Goal: Browse casually

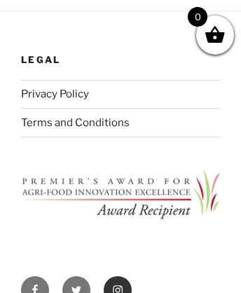
scroll to position [204, 0]
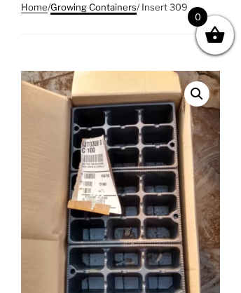
click at [97, 6] on link "Growing Containers" at bounding box center [93, 6] width 86 height 11
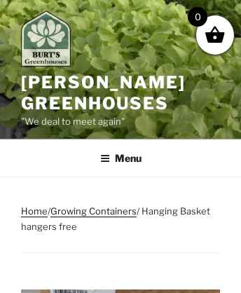
click at [51, 30] on img at bounding box center [46, 38] width 50 height 56
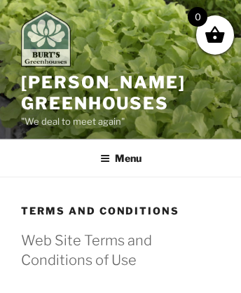
click at [51, 41] on img at bounding box center [46, 38] width 50 height 56
